Goal: Transaction & Acquisition: Book appointment/travel/reservation

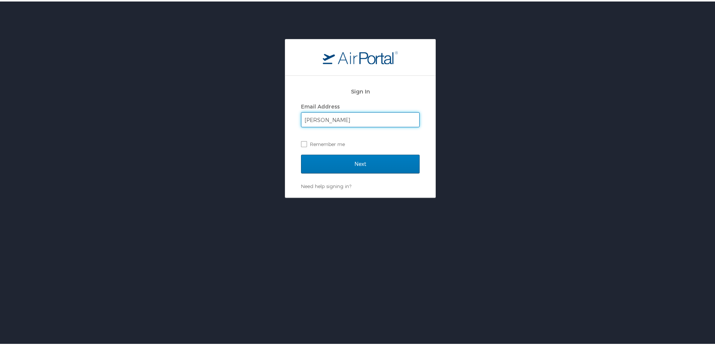
type input "[PERSON_NAME][EMAIL_ADDRESS][PERSON_NAME][DOMAIN_NAME]"
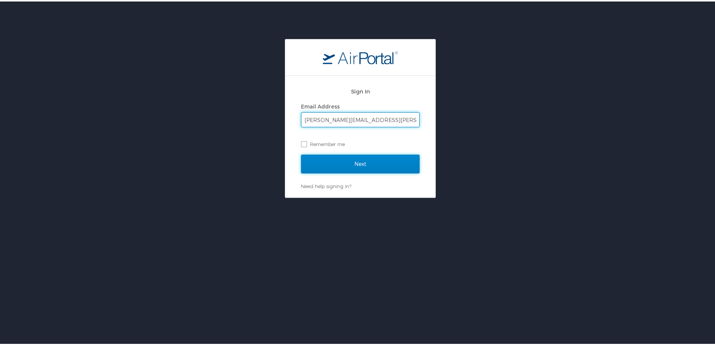
click at [366, 164] on input "Next" at bounding box center [360, 162] width 119 height 19
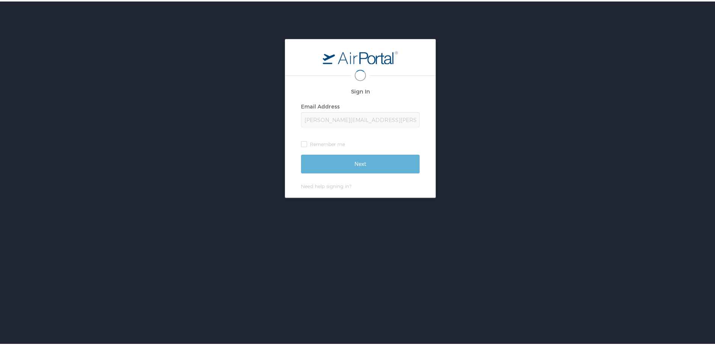
scroll to position [0, 1]
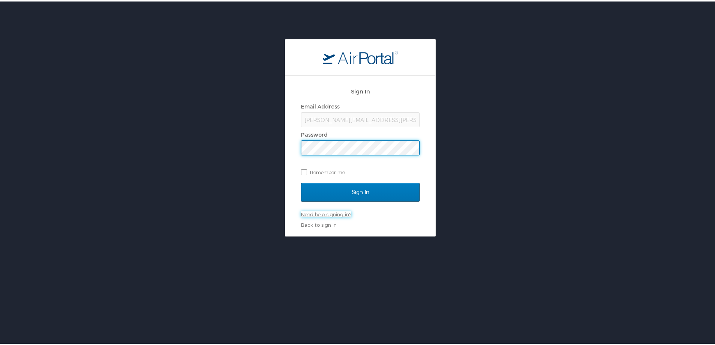
click at [341, 212] on link "Need help signing in?" at bounding box center [326, 213] width 50 height 6
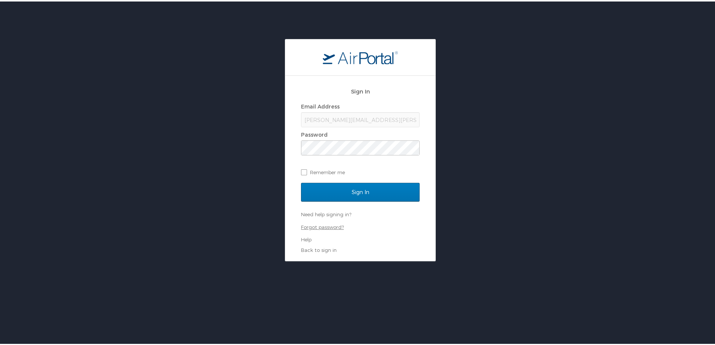
click at [331, 226] on link "Forgot password?" at bounding box center [322, 226] width 43 height 6
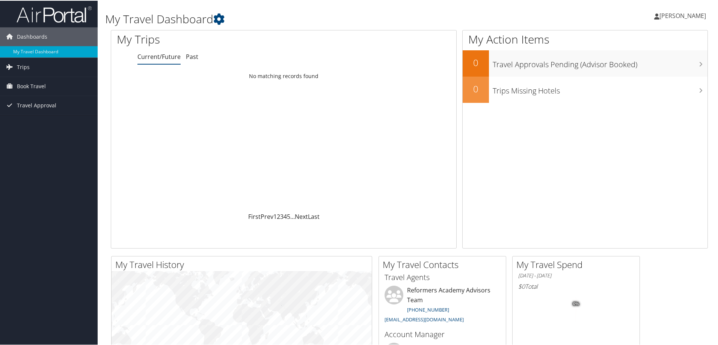
click at [39, 83] on span "Book Travel" at bounding box center [31, 85] width 29 height 19
click at [51, 126] on link "Book/Manage Online Trips" at bounding box center [49, 123] width 98 height 11
